Goal: Information Seeking & Learning: Learn about a topic

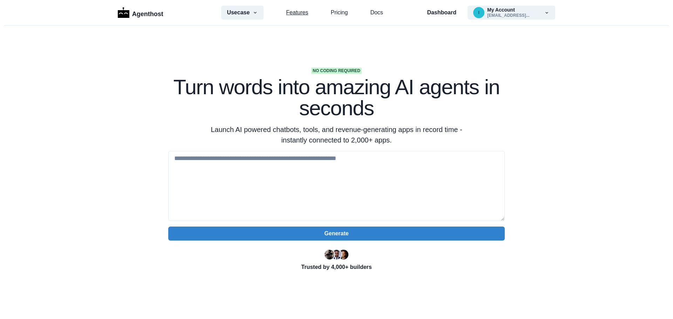
drag, startPoint x: 0, startPoint y: 0, endPoint x: 298, endPoint y: 11, distance: 298.2
click at [298, 11] on link "Features" at bounding box center [297, 12] width 22 height 8
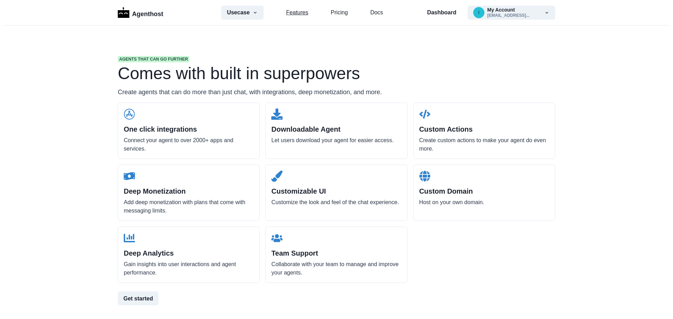
scroll to position [670, 0]
click at [141, 15] on p "Agenthost" at bounding box center [147, 13] width 31 height 12
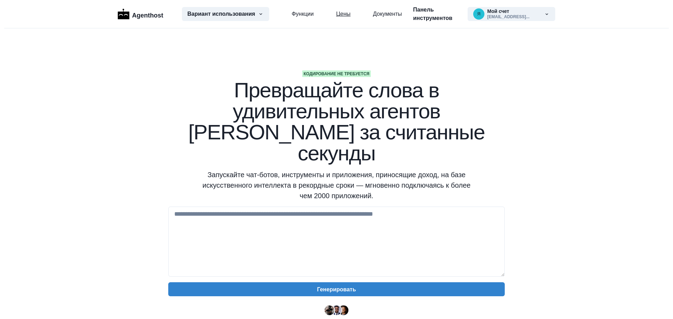
click at [336, 14] on font "Цены" at bounding box center [343, 14] width 14 height 6
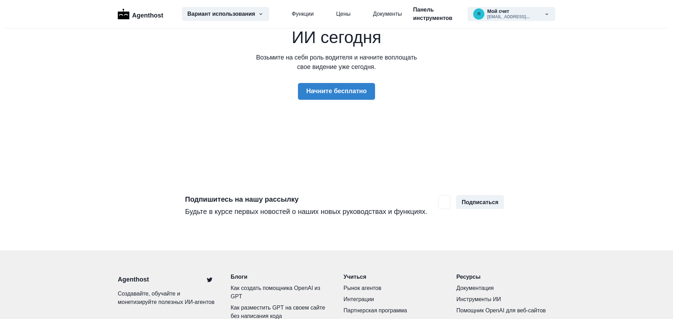
scroll to position [2177, 0]
